Goal: Task Accomplishment & Management: Manage account settings

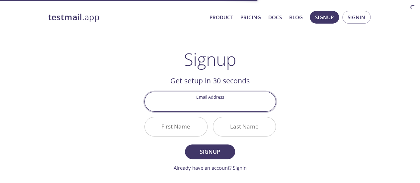
click at [229, 103] on input "Email Address" at bounding box center [210, 101] width 131 height 19
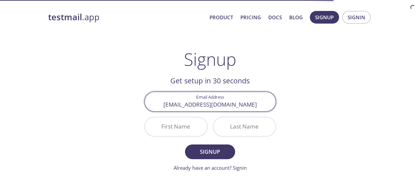
type input "[EMAIL_ADDRESS][DOMAIN_NAME]"
click at [183, 129] on input "First Name" at bounding box center [176, 126] width 62 height 19
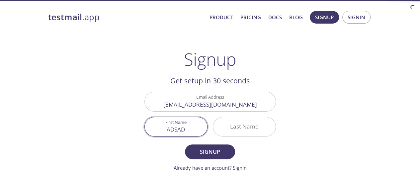
type input "ADSAD"
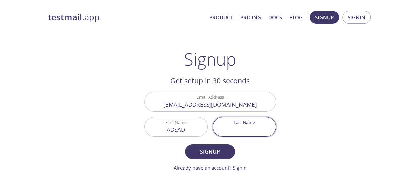
click at [234, 129] on input "Last Name" at bounding box center [244, 126] width 62 height 19
type input "SFDF"
click at [216, 154] on span "Signup" at bounding box center [209, 151] width 35 height 9
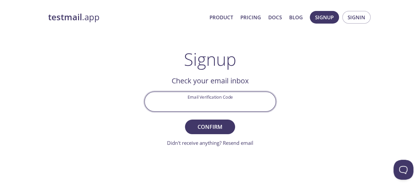
click at [225, 103] on input "Email Verification Code" at bounding box center [210, 101] width 131 height 19
paste input "979DZNR"
type input "979DZNR"
click at [215, 124] on span "Confirm" at bounding box center [209, 126] width 35 height 9
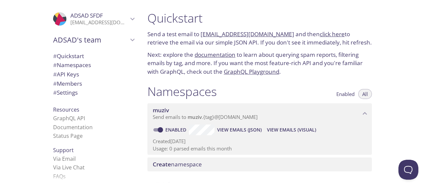
drag, startPoint x: 283, startPoint y: 34, endPoint x: 203, endPoint y: 37, distance: 80.5
click at [203, 37] on p "Send a test email to muziv.test@inbox.testmail.app and then click here to retri…" at bounding box center [259, 38] width 225 height 17
copy link "[EMAIL_ADDRESS][DOMAIN_NAME]"
click at [234, 130] on span "View Emails (JSON)" at bounding box center [239, 130] width 45 height 8
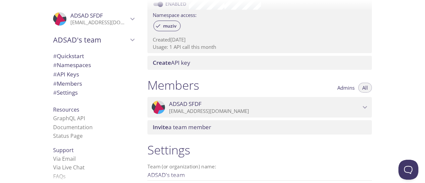
click at [107, 19] on span "ADSAD SFDF" at bounding box center [99, 15] width 58 height 7
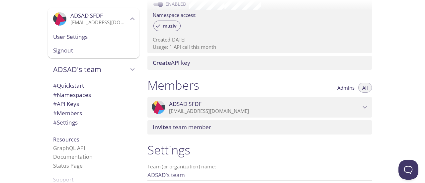
click at [55, 51] on span "Signout" at bounding box center [93, 50] width 81 height 9
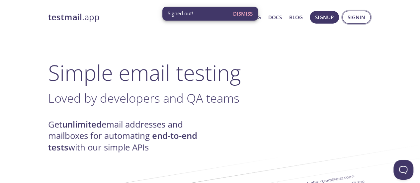
click at [361, 20] on span "Signin" at bounding box center [357, 17] width 18 height 9
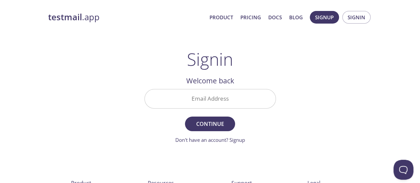
click at [231, 103] on input "Email Address" at bounding box center [210, 98] width 131 height 19
click at [415, 23] on div "testmail .app Product Pricing Docs Blog Signup Signin Signin Welcome back Email…" at bounding box center [210, 145] width 420 height 277
click at [208, 94] on input "Email Address" at bounding box center [210, 98] width 131 height 19
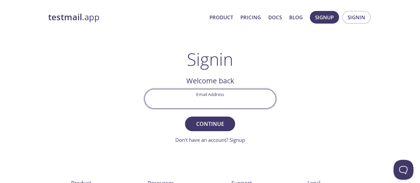
paste input "[EMAIL_ADDRESS][DOMAIN_NAME]"
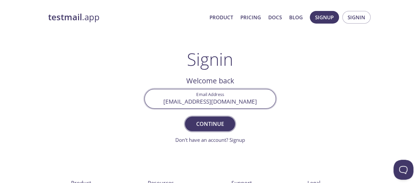
type input "[EMAIL_ADDRESS][DOMAIN_NAME]"
click at [207, 121] on span "Continue" at bounding box center [209, 123] width 35 height 9
